Goal: Task Accomplishment & Management: Use online tool/utility

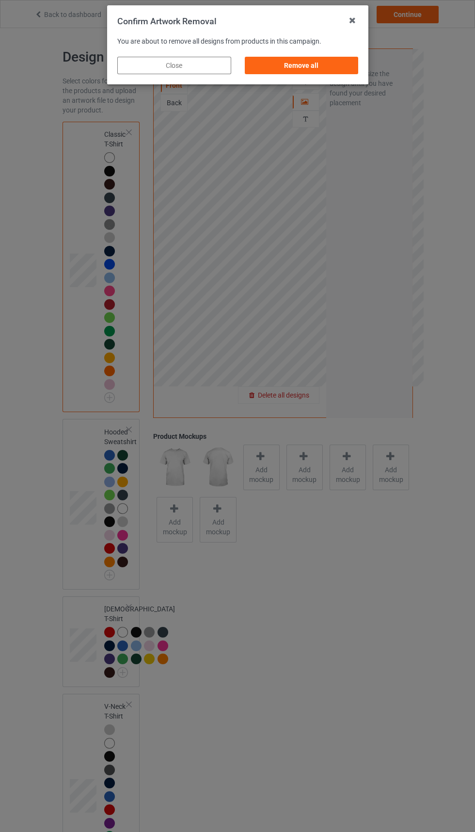
click at [305, 71] on div "Remove all" at bounding box center [301, 65] width 114 height 17
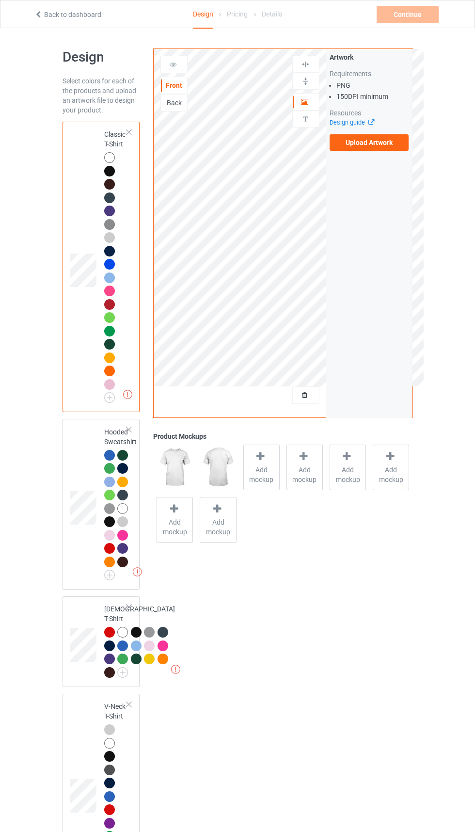
click at [365, 140] on label "Upload Artwork" at bounding box center [370, 142] width 80 height 16
click at [0, 0] on input "Upload Artwork" at bounding box center [0, 0] width 0 height 0
